Goal: Communication & Community: Answer question/provide support

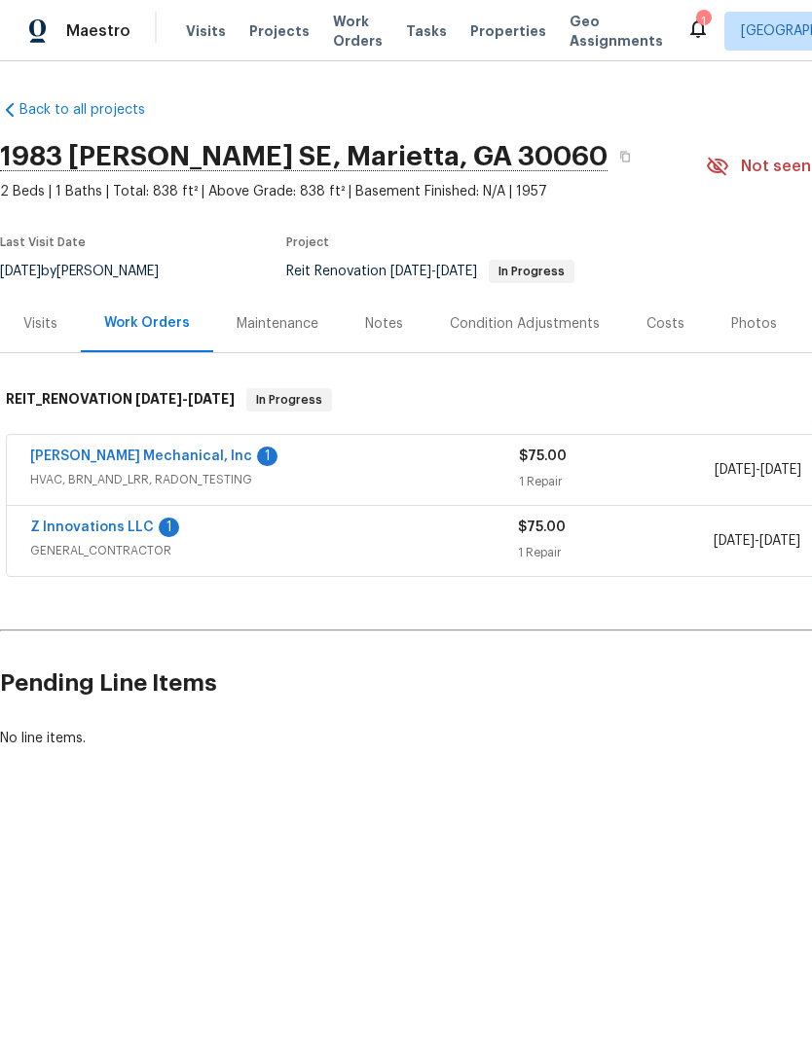
click at [159, 452] on link "[PERSON_NAME] Mechanical, Inc" at bounding box center [141, 457] width 222 height 14
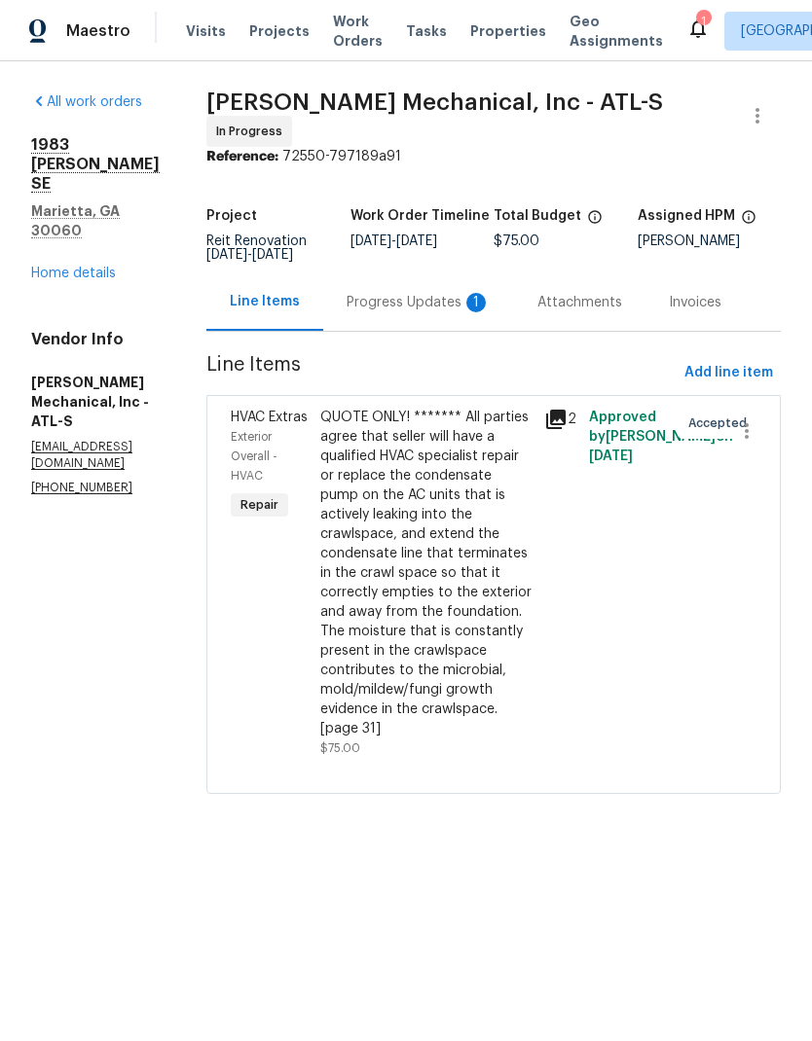
click at [438, 311] on div "Progress Updates 1" at bounding box center [419, 302] width 144 height 19
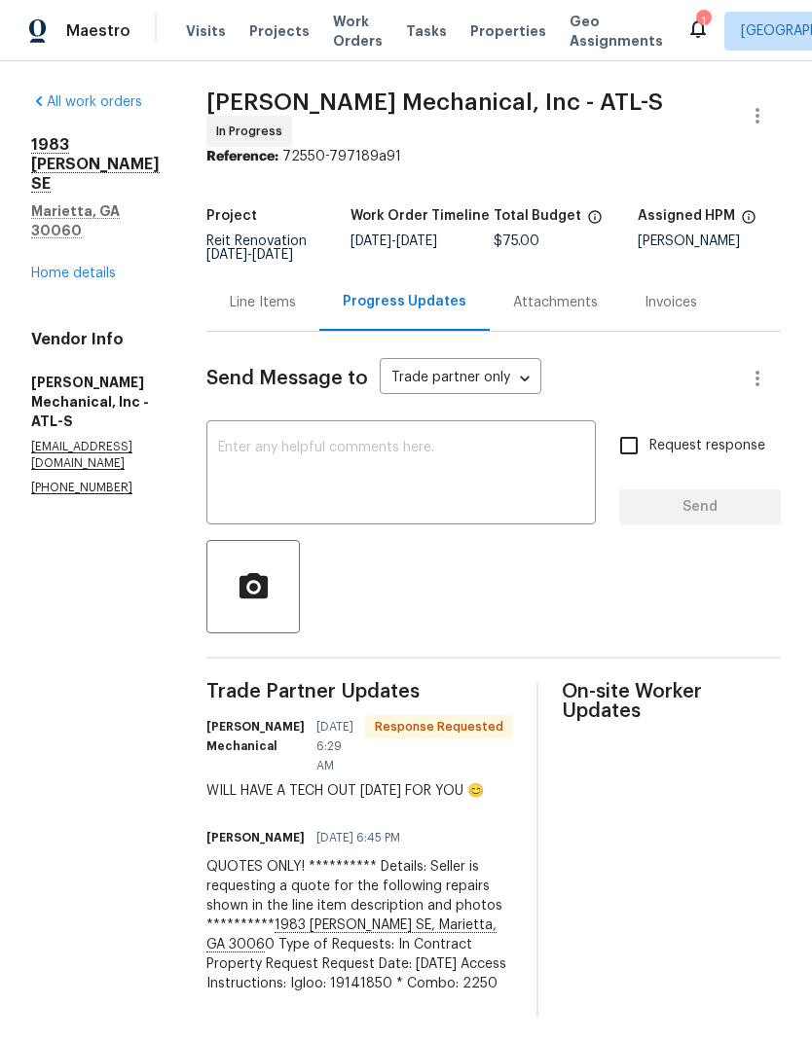
click at [463, 461] on textarea at bounding box center [401, 475] width 366 height 68
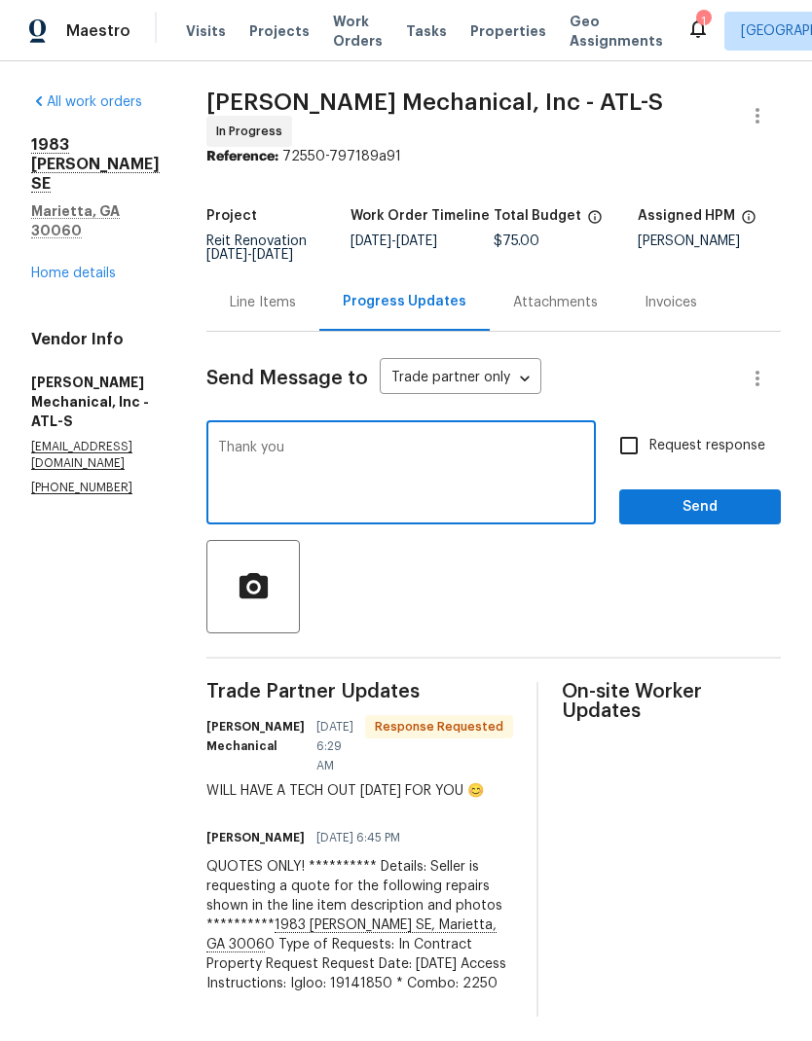
type textarea "Thank you so much!"
click at [114, 267] on link "Home details" at bounding box center [73, 274] width 85 height 14
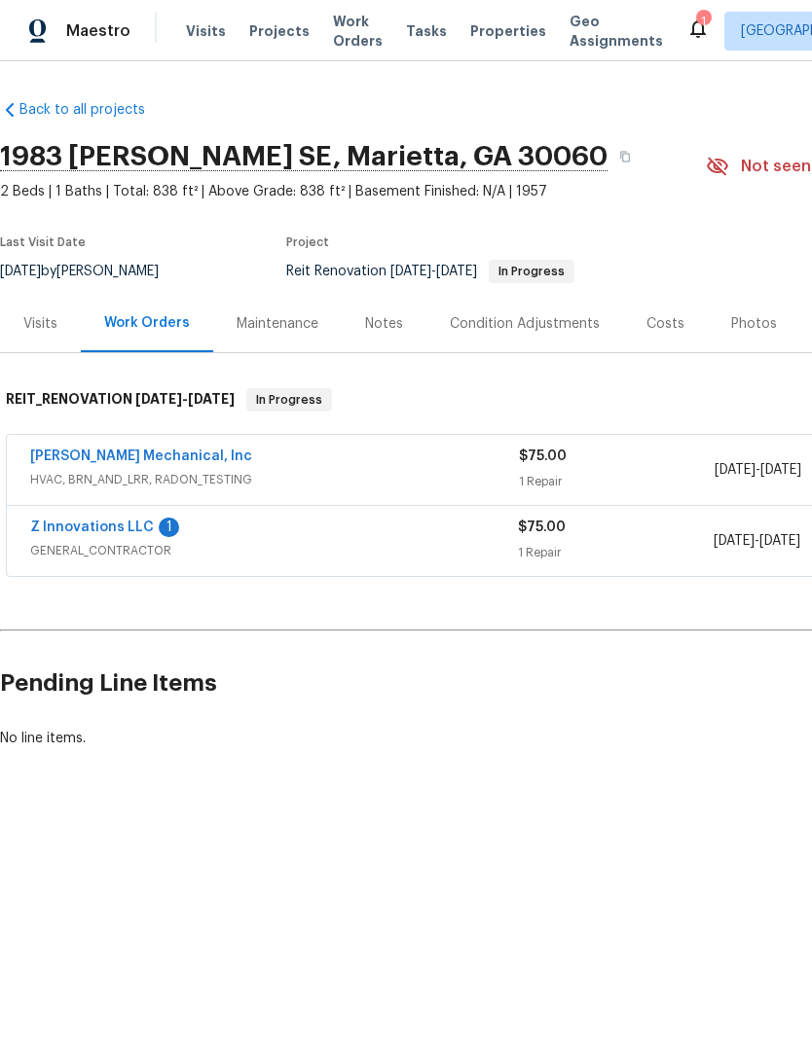
click at [124, 530] on link "Z Innovations LLC" at bounding box center [92, 528] width 124 height 14
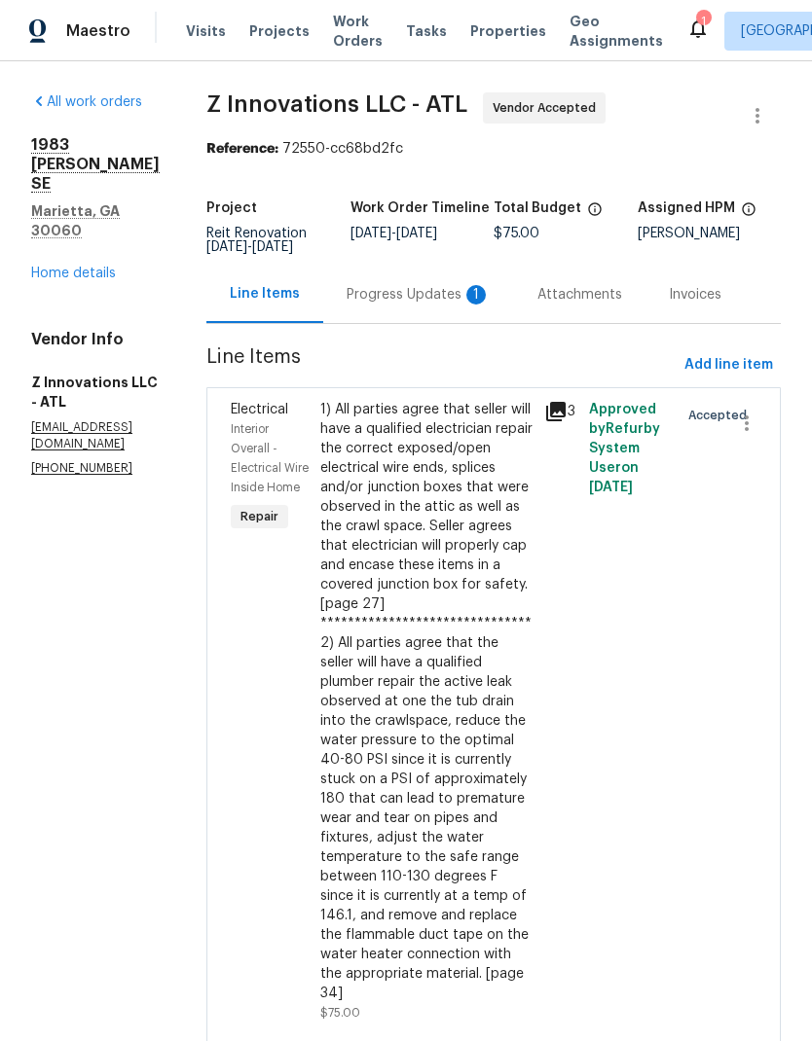
click at [439, 305] on div "Progress Updates 1" at bounding box center [419, 294] width 144 height 19
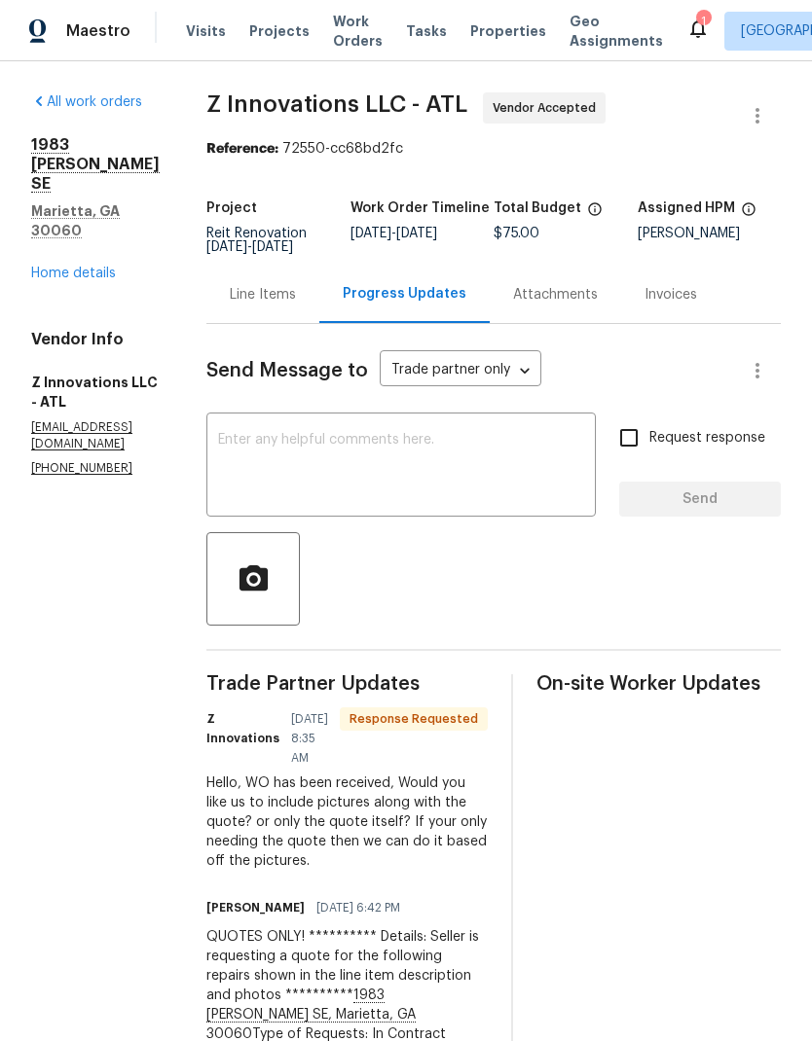
click at [456, 450] on textarea at bounding box center [401, 467] width 366 height 68
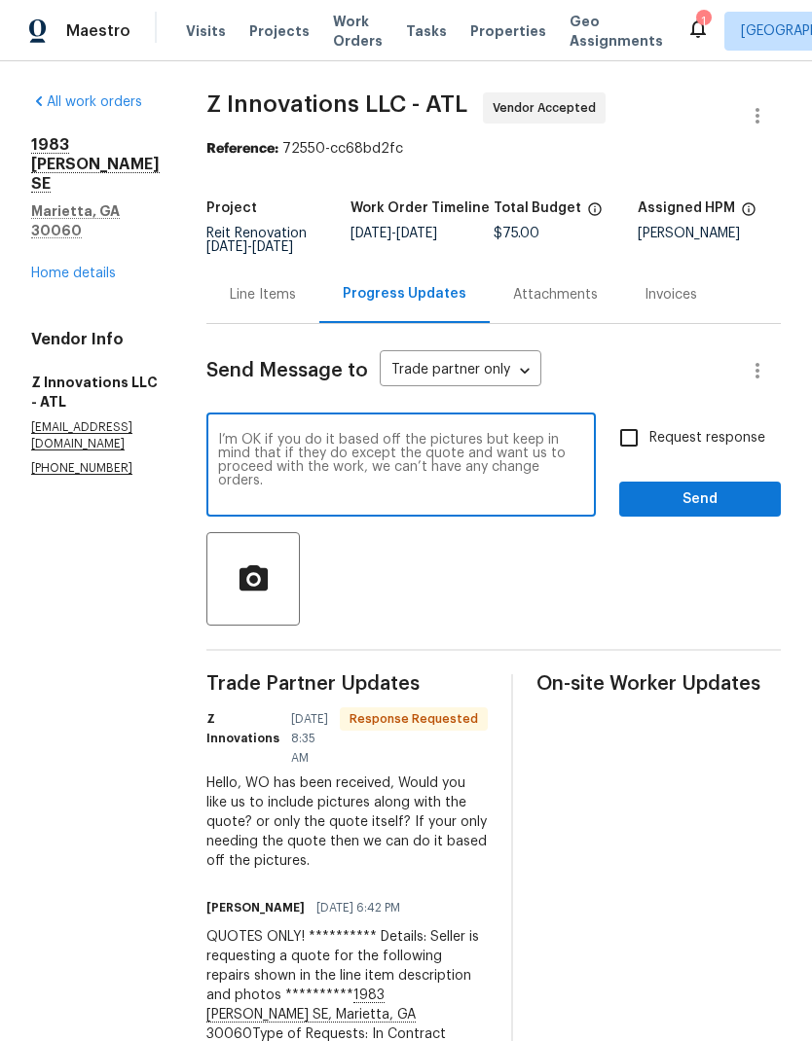
type textarea "I’m OK if you do it based off the pictures but keep in mind that if they do exc…"
click at [633, 455] on input "Request response" at bounding box center [628, 438] width 41 height 41
checkbox input "true"
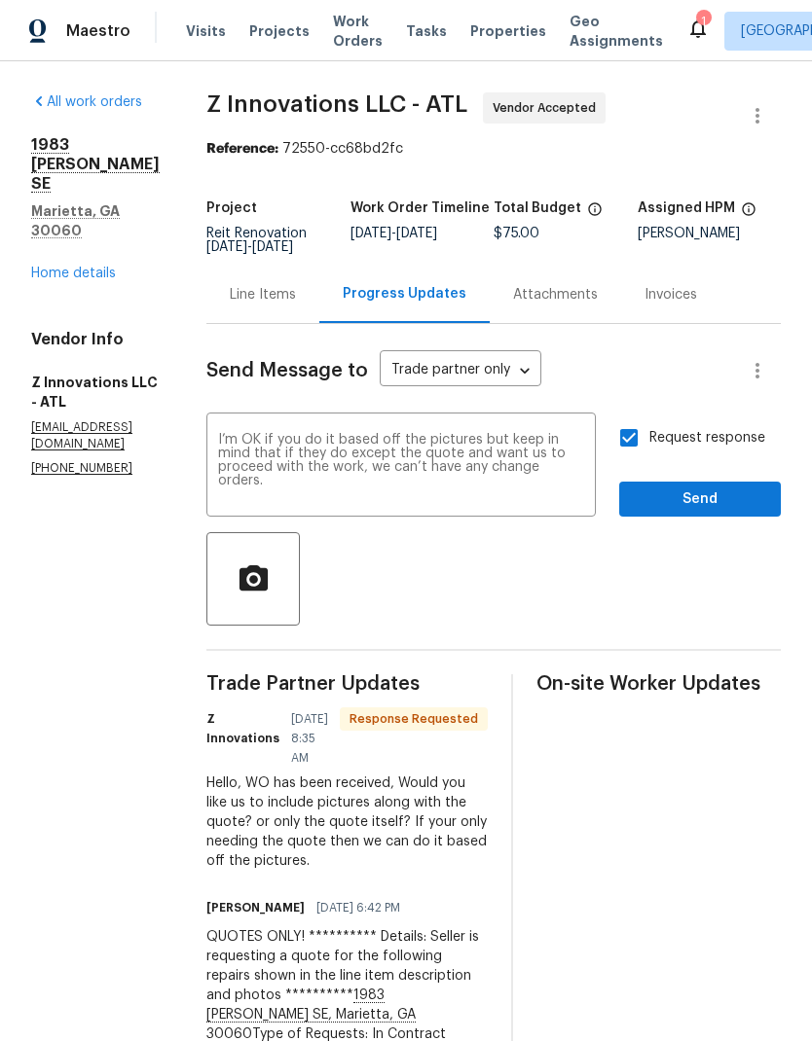
click at [683, 512] on span "Send" at bounding box center [700, 500] width 130 height 24
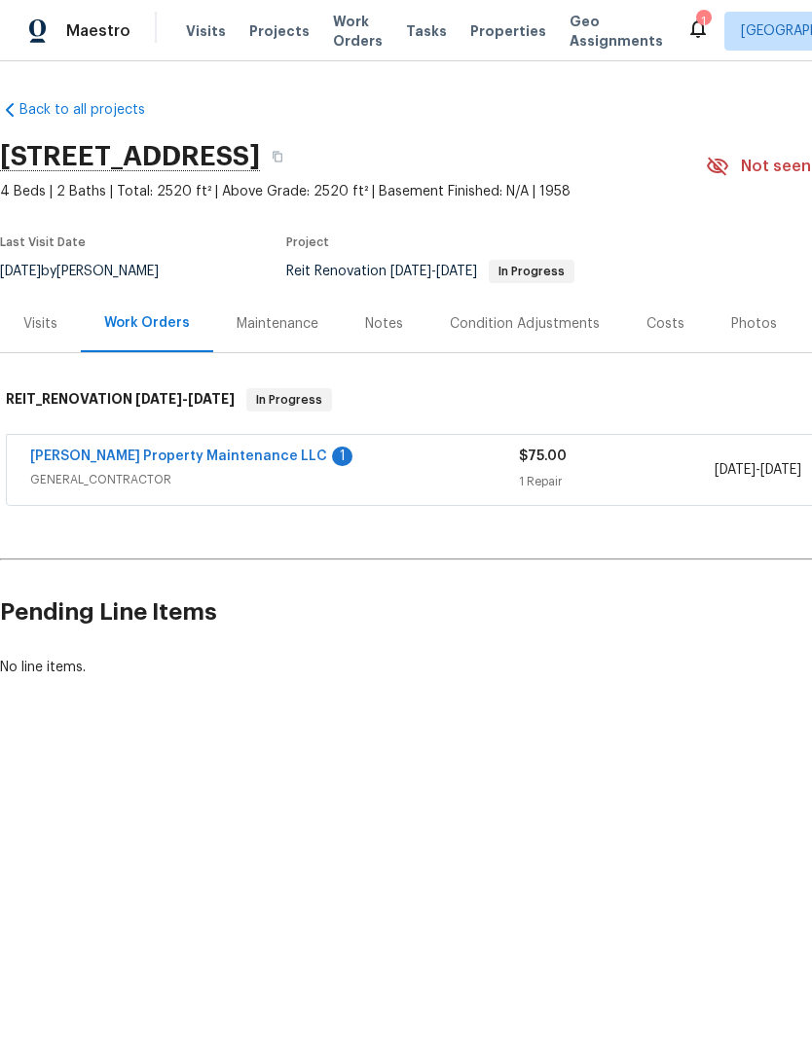
click at [184, 458] on link "[PERSON_NAME] Property Maintenance LLC" at bounding box center [178, 457] width 297 height 14
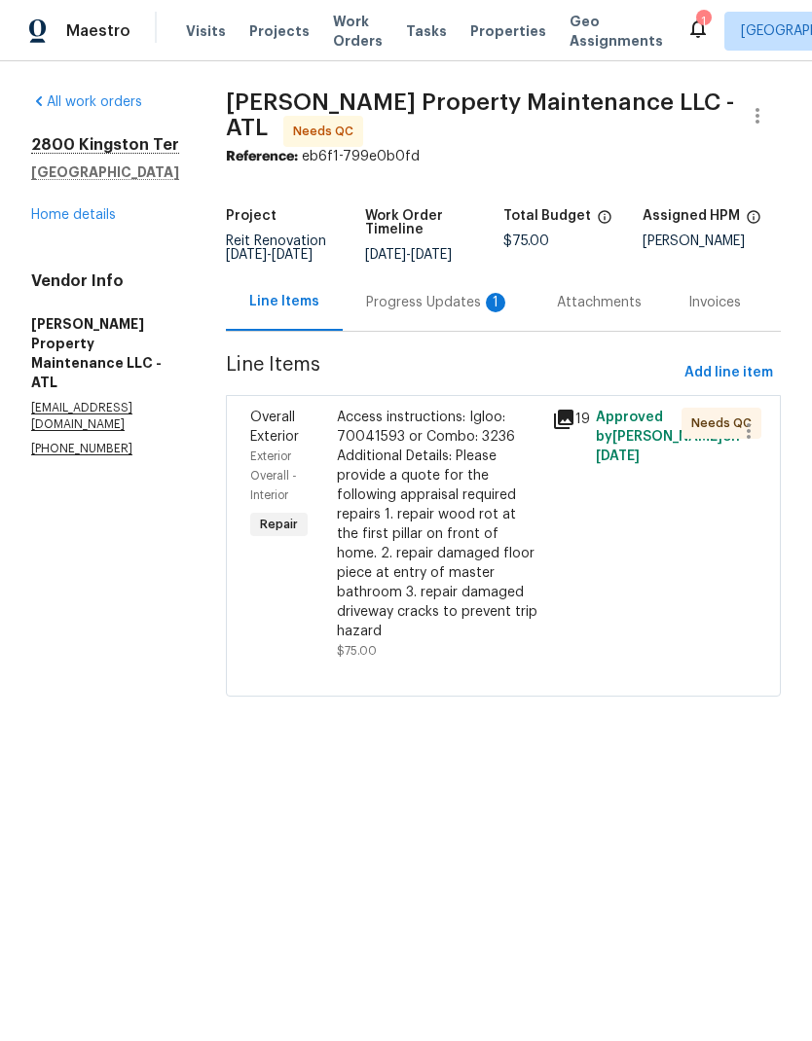
click at [445, 307] on div "Progress Updates 1" at bounding box center [438, 302] width 144 height 19
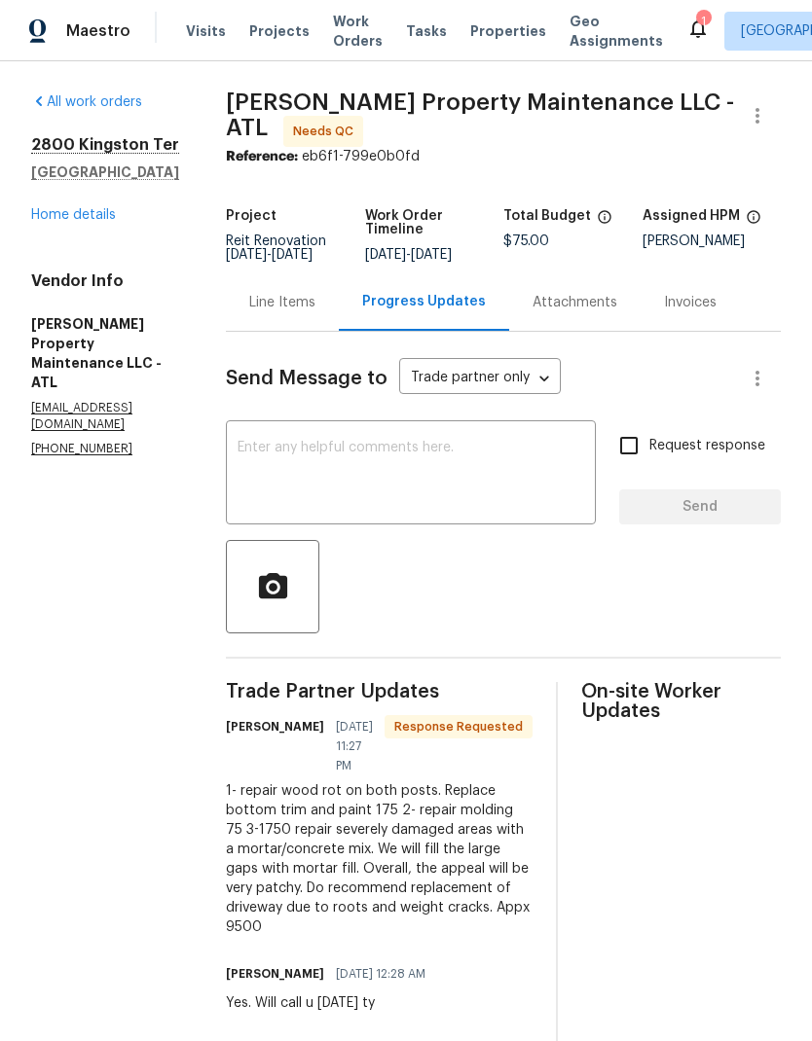
click at [423, 443] on textarea at bounding box center [410, 475] width 347 height 68
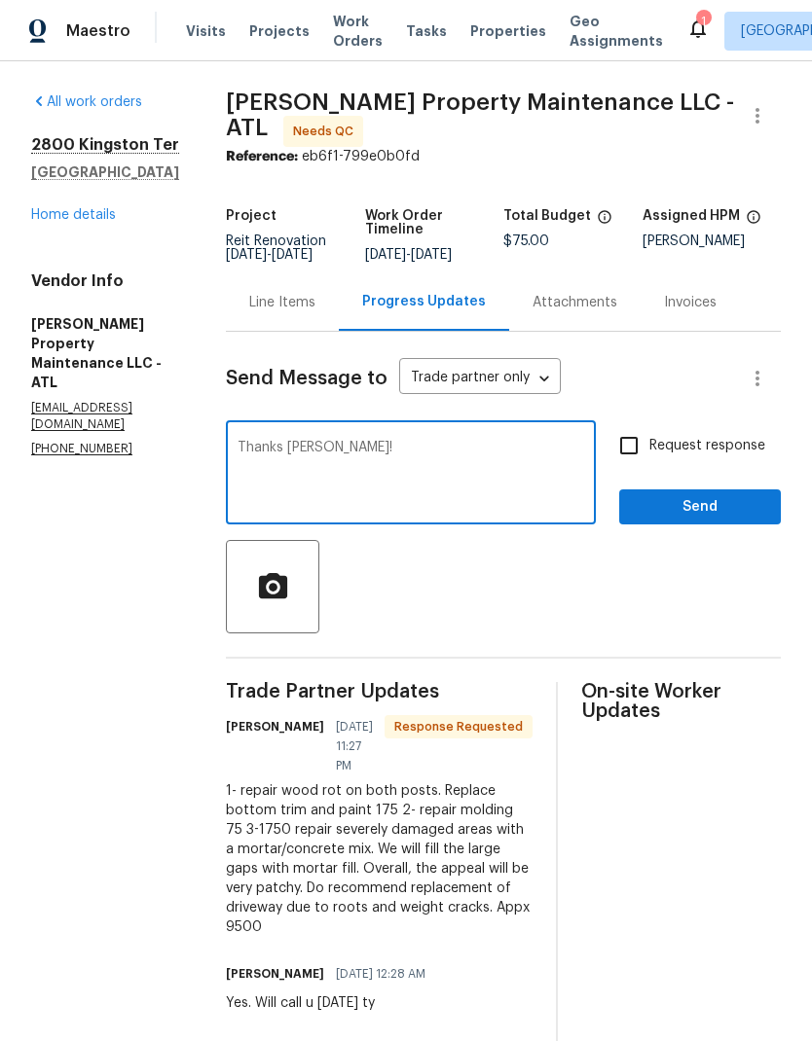
type textarea "Thanks [PERSON_NAME]!"
click at [667, 510] on span "Send" at bounding box center [700, 507] width 130 height 24
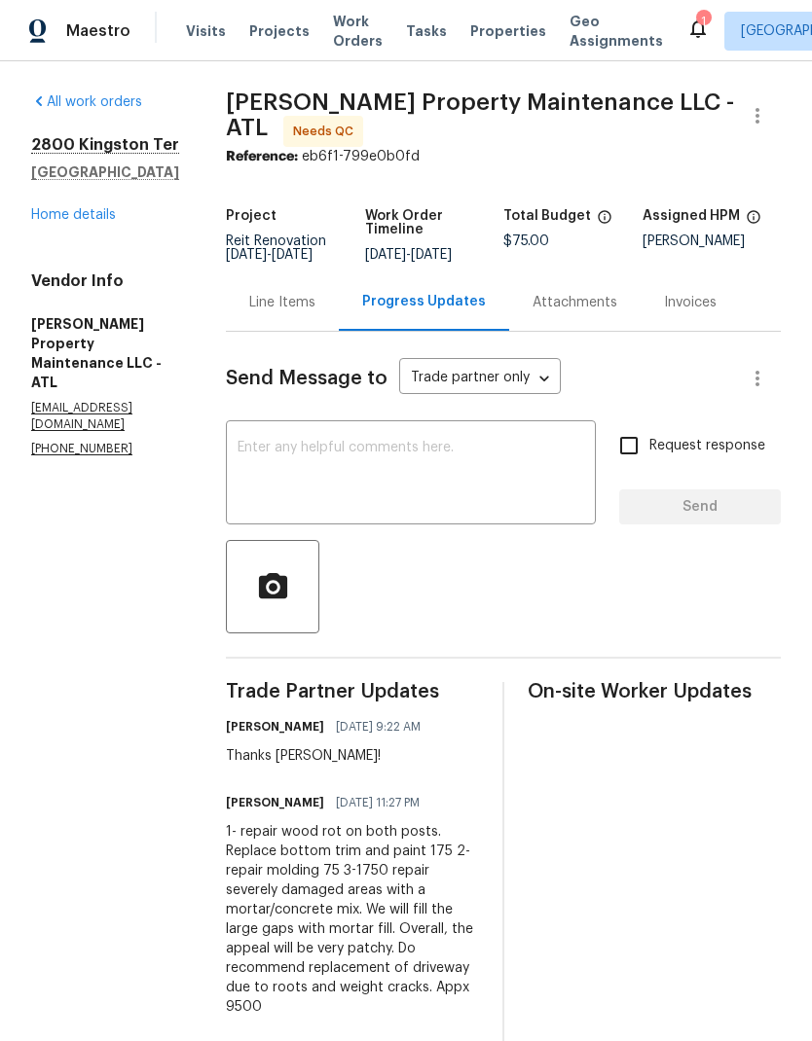
click at [298, 310] on div "Line Items" at bounding box center [282, 302] width 66 height 19
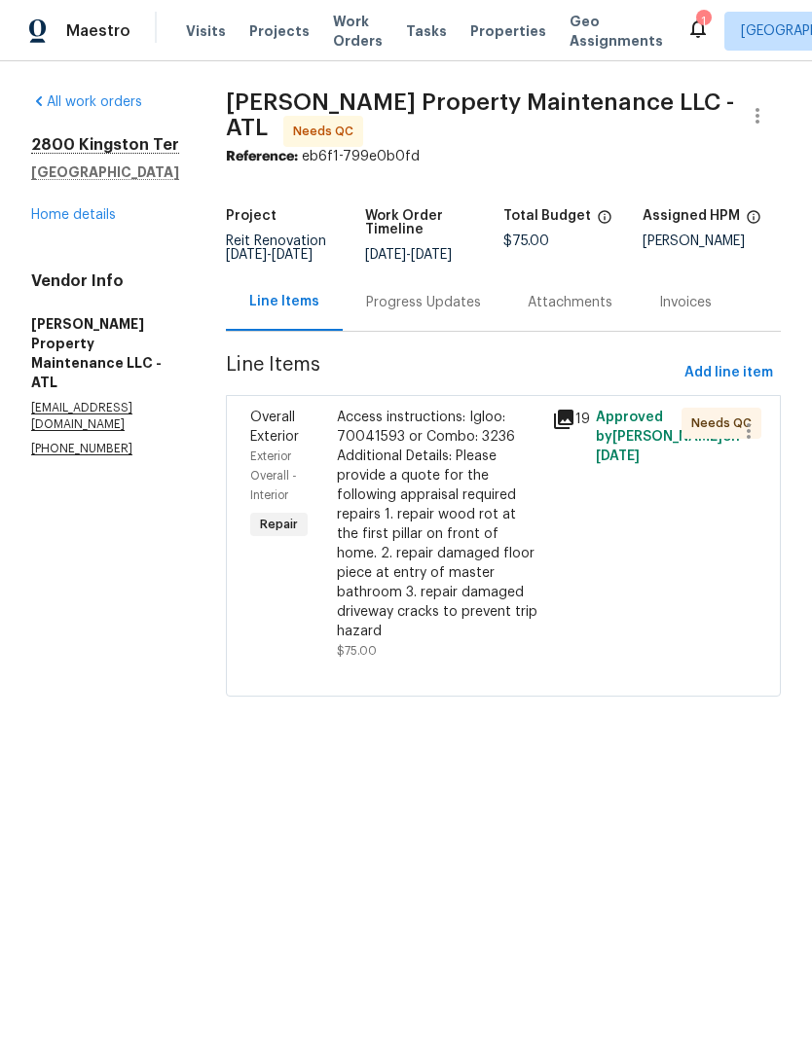
click at [91, 220] on link "Home details" at bounding box center [73, 215] width 85 height 14
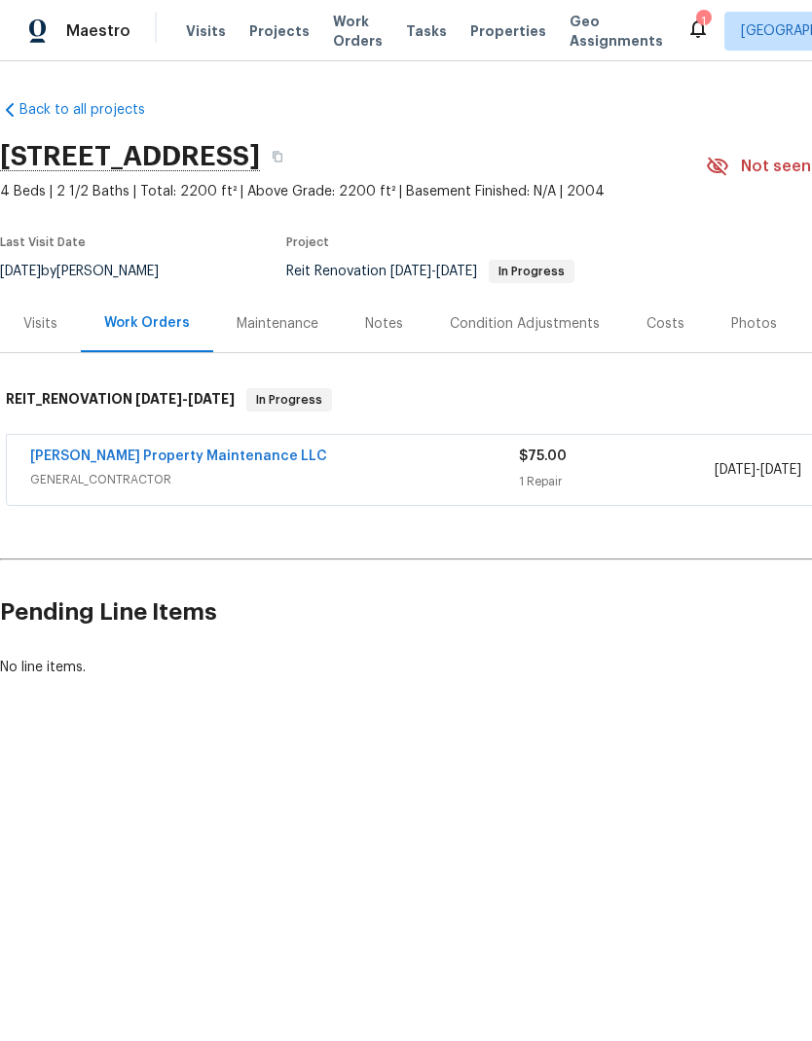
click at [200, 458] on link "Glen Property Maintenance LLC" at bounding box center [178, 457] width 297 height 14
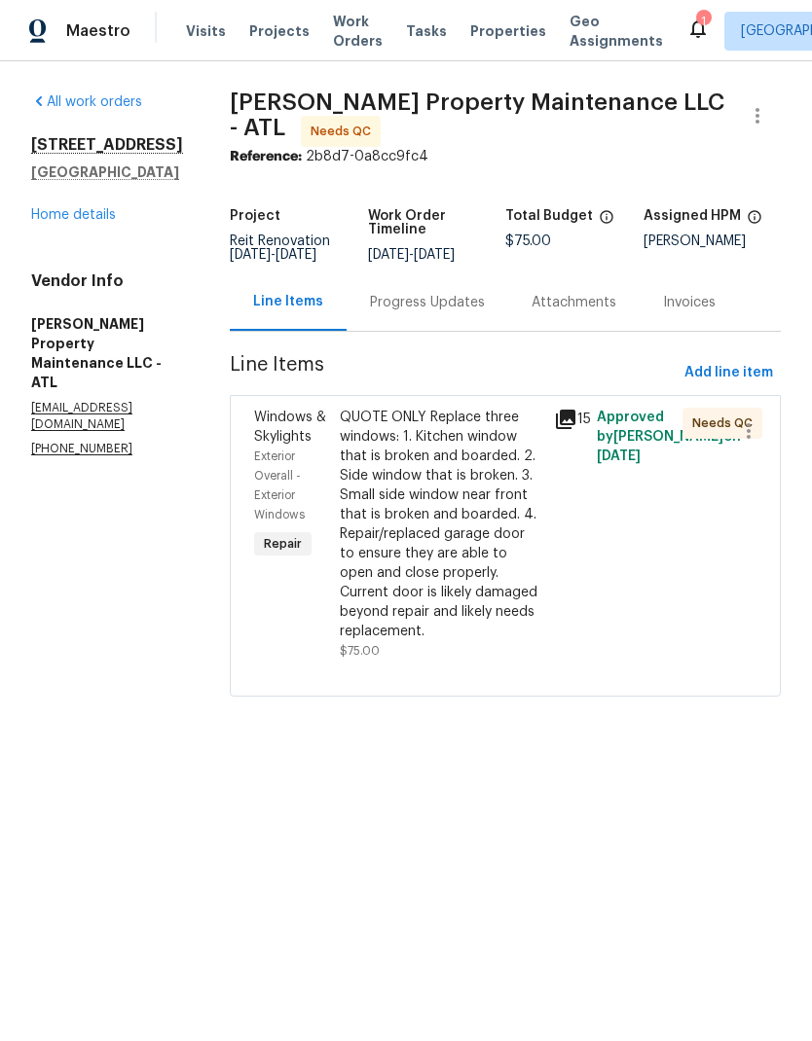
click at [456, 312] on div "Progress Updates" at bounding box center [427, 302] width 115 height 19
